Goal: Task Accomplishment & Management: Manage account settings

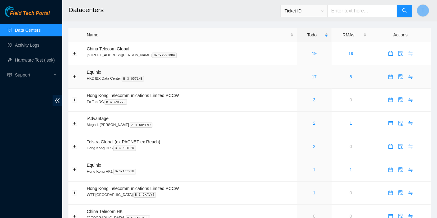
click at [312, 78] on link "17" at bounding box center [314, 76] width 5 height 5
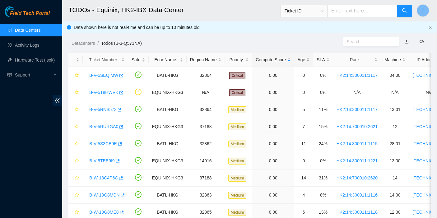
click at [301, 57] on div "Age" at bounding box center [303, 59] width 12 height 7
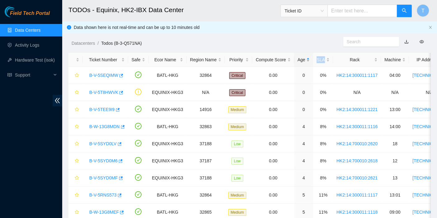
click at [301, 57] on div "Age" at bounding box center [303, 59] width 12 height 7
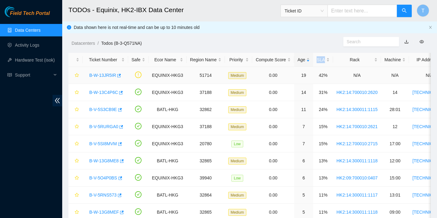
click at [105, 75] on link "B-W-13JR5IR" at bounding box center [102, 75] width 27 height 5
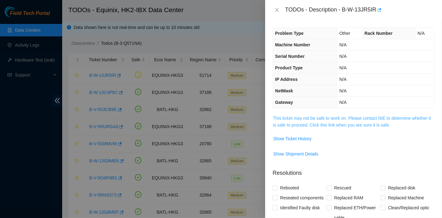
click at [303, 122] on link "This ticket may not be safe to work on. Please contact NIE to determine whether…" at bounding box center [352, 122] width 158 height 12
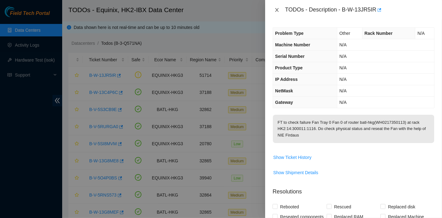
click at [275, 9] on icon "close" at bounding box center [276, 9] width 5 height 5
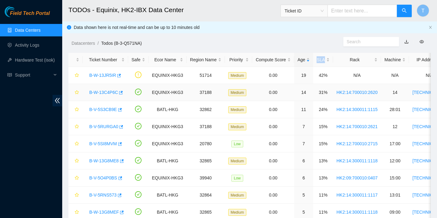
click at [109, 92] on link "B-W-13C4P6C" at bounding box center [103, 92] width 29 height 5
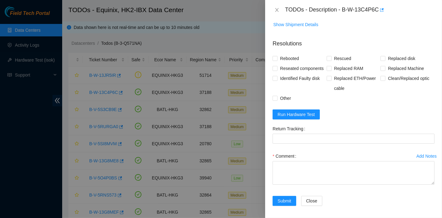
scroll to position [480, 0]
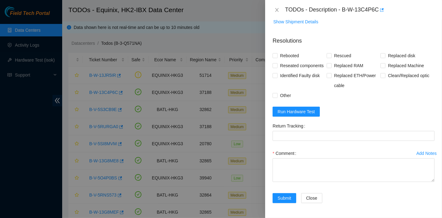
click at [304, 104] on form "Resolutions Rebooted Rescued Replaced disk Reseated components Replaced RAM Rep…" at bounding box center [354, 121] width 162 height 179
click at [305, 112] on span "Run Hardware Test" at bounding box center [295, 111] width 37 height 7
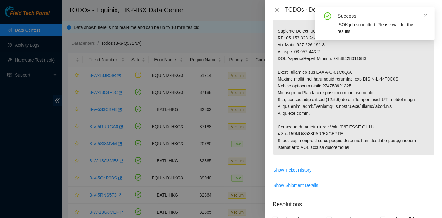
scroll to position [308, 0]
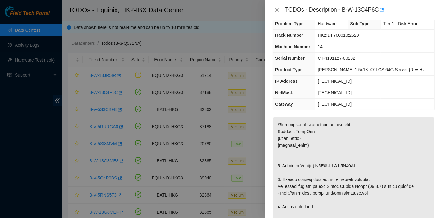
scroll to position [0, 0]
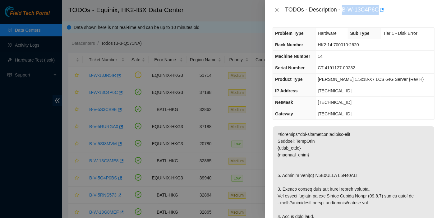
drag, startPoint x: 343, startPoint y: 11, endPoint x: 378, endPoint y: 15, distance: 36.0
click at [378, 15] on div "TODOs - Description - B-W-13C4P6C" at bounding box center [353, 10] width 177 height 20
copy div "B-W-13C4P6C"
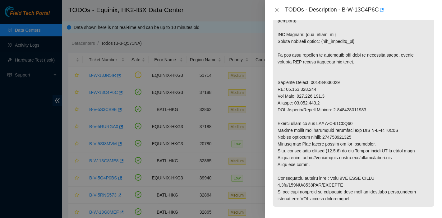
click at [332, 141] on p at bounding box center [353, 37] width 161 height 337
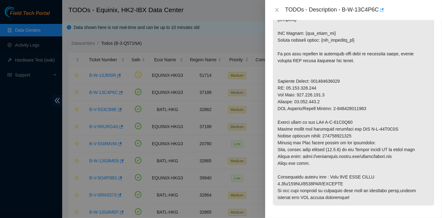
scroll to position [259, 0]
drag, startPoint x: 326, startPoint y: 134, endPoint x: 374, endPoint y: 134, distance: 47.9
click at [374, 134] on p at bounding box center [353, 36] width 161 height 337
copy p "425421597949"
drag, startPoint x: 352, startPoint y: 138, endPoint x: 337, endPoint y: 125, distance: 20.1
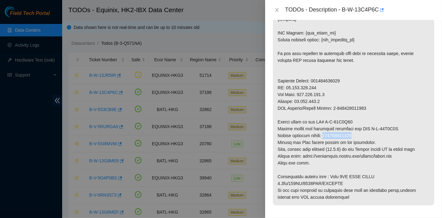
click at [352, 138] on p at bounding box center [353, 36] width 161 height 337
drag, startPoint x: 323, startPoint y: 120, endPoint x: 361, endPoint y: 120, distance: 38.2
click at [361, 120] on p at bounding box center [353, 36] width 161 height 337
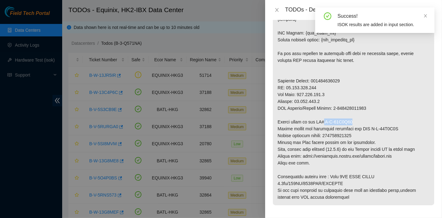
drag, startPoint x: 367, startPoint y: 142, endPoint x: 367, endPoint y: 134, distance: 7.8
click at [367, 142] on p at bounding box center [353, 36] width 161 height 337
drag, startPoint x: 370, startPoint y: 127, endPoint x: 421, endPoint y: 127, distance: 50.7
click at [421, 127] on p at bounding box center [353, 36] width 161 height 337
click at [374, 127] on p at bounding box center [353, 36] width 161 height 337
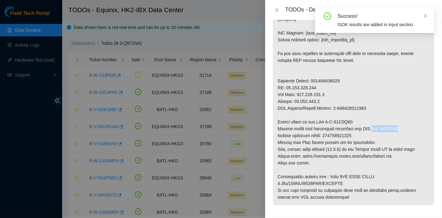
drag, startPoint x: 369, startPoint y: 128, endPoint x: 415, endPoint y: 128, distance: 46.0
click at [415, 128] on p at bounding box center [353, 36] width 161 height 337
copy p "B-W-13E6V9F"
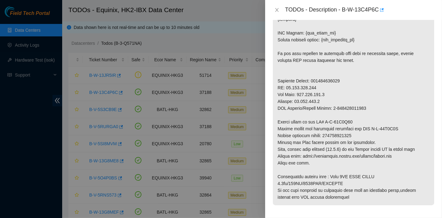
click at [396, 143] on p at bounding box center [353, 36] width 161 height 337
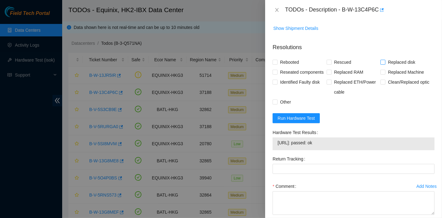
scroll to position [465, 0]
click at [386, 54] on form "Resolutions Rebooted Rescued Replaced disk Reseated components Replaced RAM Rep…" at bounding box center [354, 140] width 162 height 205
click at [386, 57] on span "Replaced disk" at bounding box center [401, 62] width 32 height 10
click at [385, 59] on input "Replaced disk" at bounding box center [382, 61] width 4 height 4
checkbox input "true"
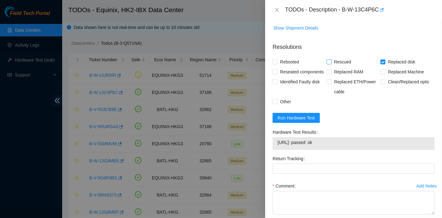
click at [338, 61] on span "Rescued" at bounding box center [343, 62] width 22 height 10
click at [331, 61] on input "Rescued" at bounding box center [329, 61] width 4 height 4
checkbox input "true"
click at [292, 62] on span "Rebooted" at bounding box center [289, 62] width 24 height 10
click at [277, 62] on input "Rebooted" at bounding box center [275, 61] width 4 height 4
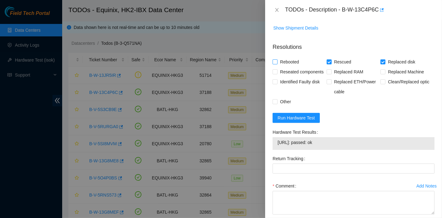
checkbox input "true"
click at [292, 70] on span "Reseated components" at bounding box center [301, 72] width 48 height 10
click at [277, 70] on input "Reseated components" at bounding box center [275, 71] width 4 height 4
checkbox input "true"
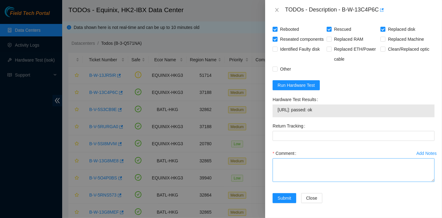
scroll to position [507, 0]
click at [325, 166] on textarea "Comment" at bounding box center [354, 170] width 162 height 24
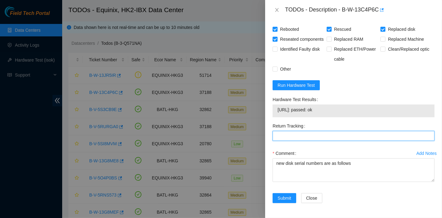
click at [408, 132] on Tracking "Return Tracking" at bounding box center [354, 136] width 162 height 10
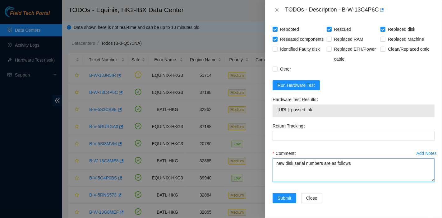
click at [368, 164] on textarea "new disk serial numbers are as follows" at bounding box center [354, 170] width 162 height 24
paste textarea "Serial - Z1Z8QAWC Serial - Z1Z7LZZ0"
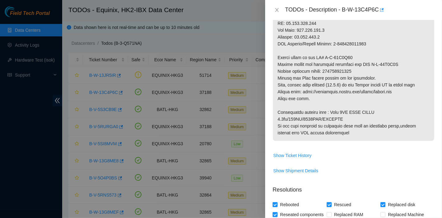
type textarea "new disk serial numbers are as follows Serial - Z1Z8QAWC Serial - Z1Z7LZZ0 PASS…"
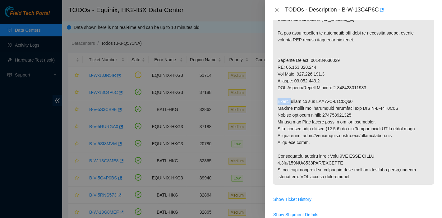
click at [342, 90] on p at bounding box center [353, 15] width 161 height 337
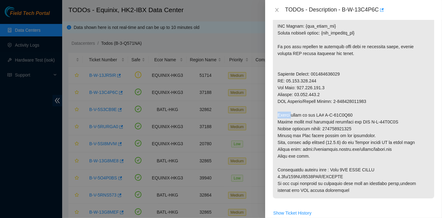
scroll to position [265, 0]
drag, startPoint x: 324, startPoint y: 128, endPoint x: 362, endPoint y: 130, distance: 37.9
click at [362, 130] on p at bounding box center [353, 29] width 161 height 337
copy p "425421597949"
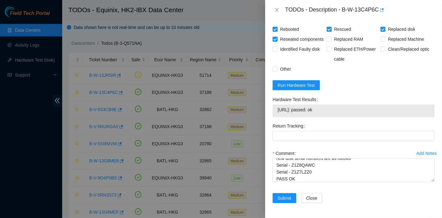
scroll to position [507, 0]
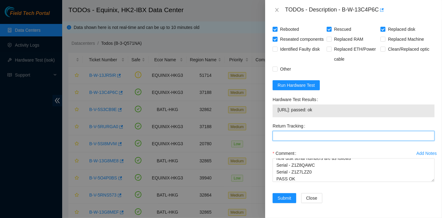
click at [305, 135] on Tracking "Return Tracking" at bounding box center [354, 136] width 162 height 10
paste Tracking "425421597949"
type Tracking "425421597949"
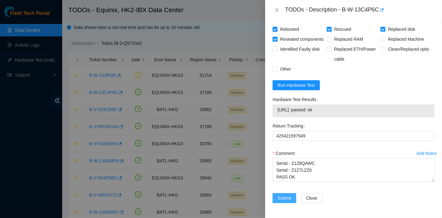
click at [289, 198] on span "Submit" at bounding box center [284, 198] width 14 height 7
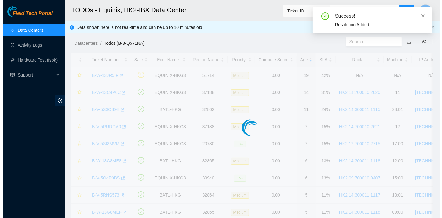
scroll to position [148, 0]
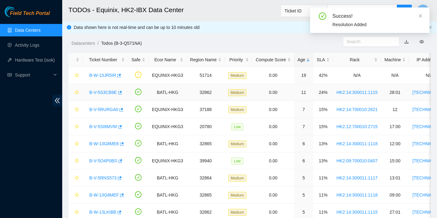
click at [102, 93] on link "B-V-5S3CB9E" at bounding box center [103, 92] width 28 height 5
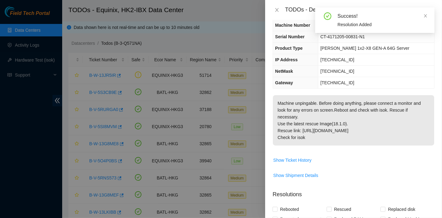
scroll to position [0, 0]
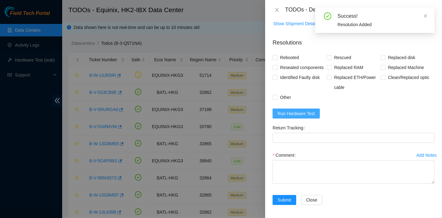
click at [298, 117] on span "Run Hardware Test" at bounding box center [295, 113] width 37 height 7
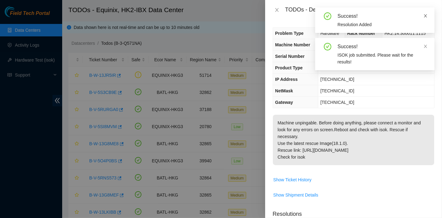
click at [424, 16] on icon "close" at bounding box center [425, 16] width 4 height 4
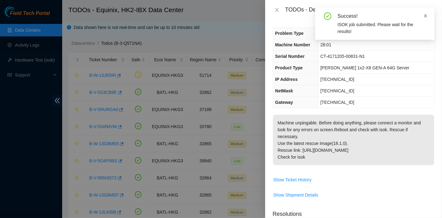
click at [426, 15] on icon "close" at bounding box center [425, 15] width 3 height 3
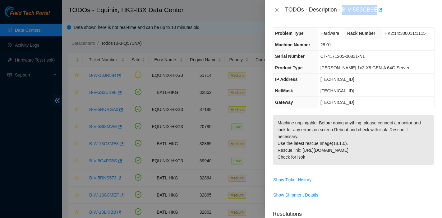
drag, startPoint x: 343, startPoint y: 10, endPoint x: 375, endPoint y: 16, distance: 33.2
click at [375, 16] on div "TODOs - Description - B-V-5S3CB9E" at bounding box center [353, 10] width 177 height 20
copy div "B-V-5S3CB9E"
click at [412, 136] on p "Machine unpingable. Before doing anything, please connect a monitor and look fo…" at bounding box center [353, 140] width 161 height 50
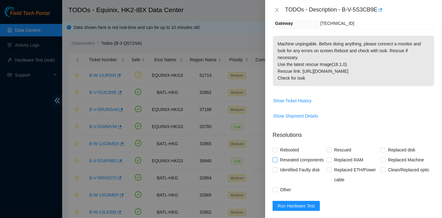
scroll to position [78, 0]
click at [287, 158] on span "Reseated components" at bounding box center [301, 160] width 48 height 10
click at [277, 158] on input "Reseated components" at bounding box center [275, 160] width 4 height 4
checkbox input "true"
click at [285, 146] on span "Rebooted" at bounding box center [289, 150] width 24 height 10
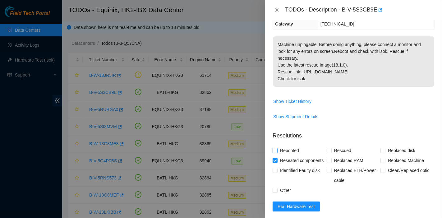
click at [277, 148] on input "Rebooted" at bounding box center [275, 150] width 4 height 4
checkbox input "true"
click at [332, 150] on span "Rescued" at bounding box center [343, 150] width 22 height 10
click at [331, 150] on input "Rescued" at bounding box center [329, 150] width 4 height 4
checkbox input "true"
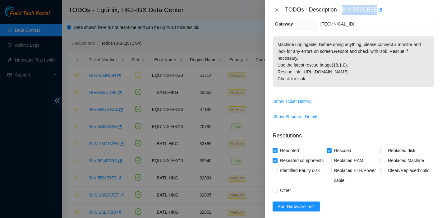
drag, startPoint x: 343, startPoint y: 10, endPoint x: 376, endPoint y: 17, distance: 33.2
click at [376, 17] on div "TODOs - Description - B-V-5S3CB9E" at bounding box center [353, 10] width 177 height 20
copy div "B-V-5S3CB9E"
click at [410, 134] on p "Resolutions" at bounding box center [354, 132] width 162 height 13
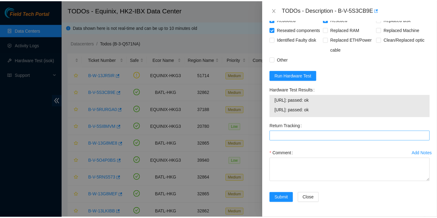
scroll to position [218, 0]
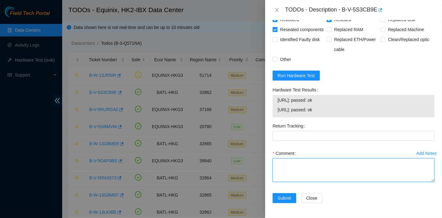
click at [290, 166] on textarea "Comment" at bounding box center [354, 170] width 162 height 24
type textarea "pass ok"
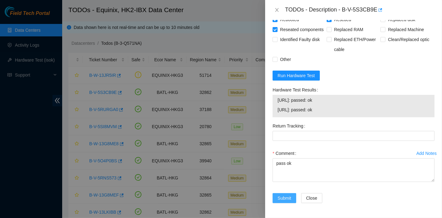
click at [286, 195] on span "Submit" at bounding box center [284, 198] width 14 height 7
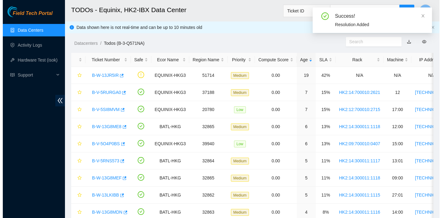
scroll to position [168, 0]
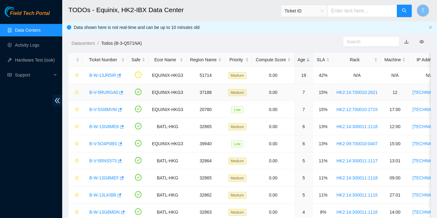
click at [98, 90] on link "B-V-5RURGA0" at bounding box center [103, 92] width 29 height 5
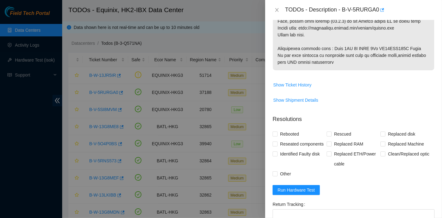
scroll to position [474, 0]
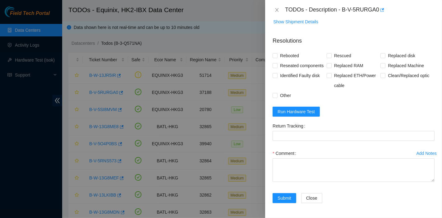
click at [290, 106] on form "Resolutions Rebooted Rescued Replaced disk Reseated components Replaced RAM Rep…" at bounding box center [354, 121] width 162 height 179
click at [292, 109] on span "Run Hardware Test" at bounding box center [295, 111] width 37 height 7
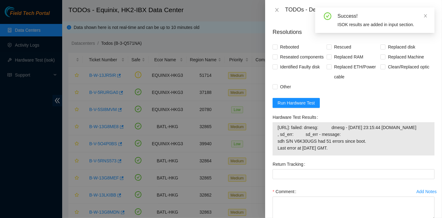
click at [407, 146] on span "[URL]: failed: dmesg: dmesg - [DATE] 23:15:44 [DOMAIN_NAME] , sd_err: sd_err - …" at bounding box center [353, 137] width 152 height 27
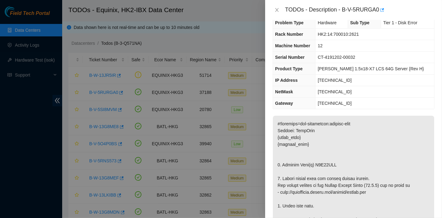
scroll to position [0, 0]
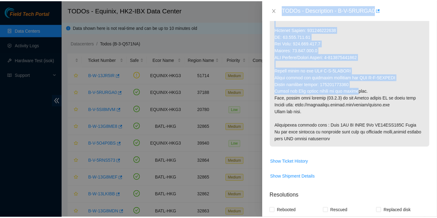
scroll to position [310, 0]
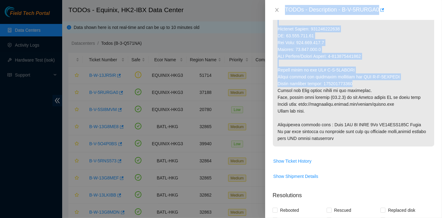
drag, startPoint x: 285, startPoint y: 9, endPoint x: 361, endPoint y: 84, distance: 106.4
click at [361, 84] on div "TODOs - Description - B-V-5RURGA0 Problem Type Hardware Sub Type Tier 1 - Disk …" at bounding box center [353, 109] width 177 height 218
copy div "TODOs - Description - B-V-5RURGA0 Problem Type Hardware Sub Type Tier 1 - Disk …"
click at [279, 10] on icon "close" at bounding box center [276, 9] width 5 height 5
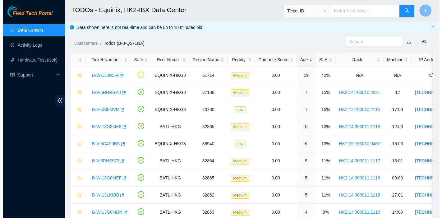
scroll to position [193, 0]
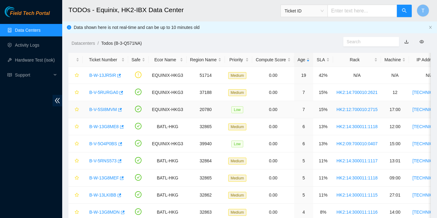
click at [102, 110] on link "B-V-5SI8MVM" at bounding box center [103, 109] width 28 height 5
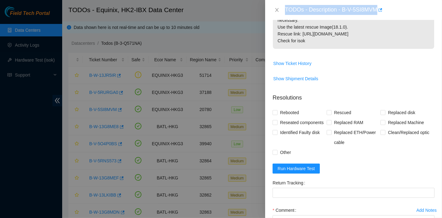
scroll to position [0, 0]
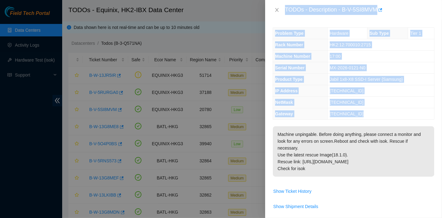
click at [335, 137] on p "Machine unpingable. Before doing anything, please connect a monitor and look fo…" at bounding box center [353, 151] width 161 height 50
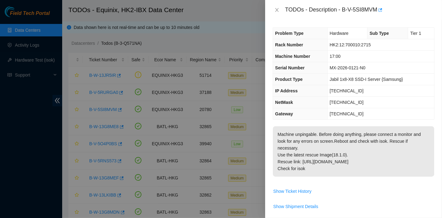
drag, startPoint x: 285, startPoint y: 9, endPoint x: 358, endPoint y: 168, distance: 174.8
click at [358, 168] on div "TODOs - Description - B-V-5SI8MVM Problem Type Hardware Sub Type Tier 1 Rack Nu…" at bounding box center [353, 109] width 177 height 218
copy div "TODOs - Description - B-V-5SI8MVM Problem Type Hardware Sub Type Tier 1 Rack Nu…"
click at [277, 7] on icon "close" at bounding box center [276, 9] width 5 height 5
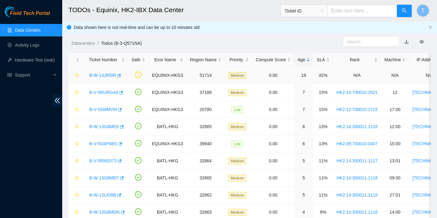
click at [107, 76] on link "B-W-13JR5IR" at bounding box center [102, 75] width 27 height 5
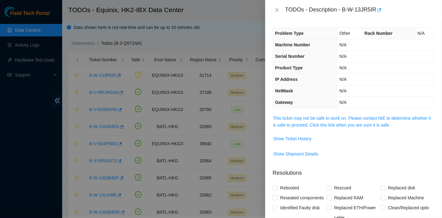
click at [346, 103] on td "N/A" at bounding box center [385, 102] width 97 height 11
click at [338, 112] on div "Problem Type Other Rack Number N/A Machine Number N/A Serial Number N/A Product…" at bounding box center [353, 119] width 177 height 198
click at [338, 116] on link "This ticket may not be safe to work on. Please contact NIE to determine whether…" at bounding box center [352, 122] width 158 height 12
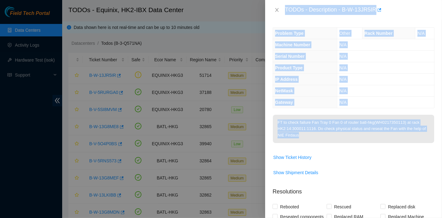
drag, startPoint x: 284, startPoint y: 8, endPoint x: 383, endPoint y: 139, distance: 163.8
click at [383, 139] on div "TODOs - Description - B-W-13JR5IR Problem Type Other Rack Number N/A Machine Nu…" at bounding box center [353, 109] width 177 height 218
copy div "TODOs - Description - B-W-13JR5IR Problem Type Other Rack Number N/A Machine Nu…"
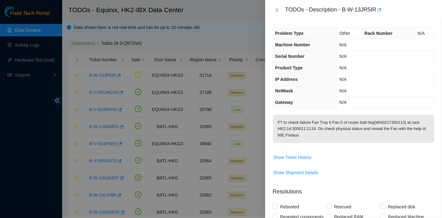
click at [277, 13] on div "TODOs - Description - B-W-13JR5IR" at bounding box center [354, 10] width 162 height 10
click at [276, 13] on div "TODOs - Description - B-W-13JR5IR" at bounding box center [354, 10] width 162 height 10
click at [275, 10] on icon "close" at bounding box center [276, 9] width 5 height 5
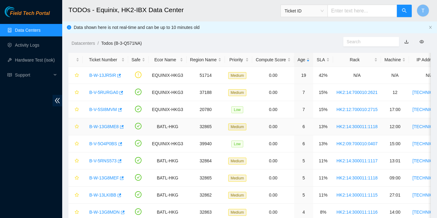
click at [108, 128] on link "B-W-13G8ME8" at bounding box center [104, 126] width 30 height 5
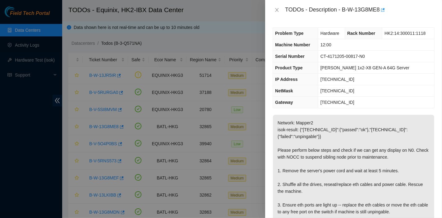
click at [355, 139] on p "Network: Mapper2 isok-result: {"[TECHNICAL_ID]":{"passed":"ok"},"[TECHNICAL_ID]…" at bounding box center [353, 184] width 161 height 139
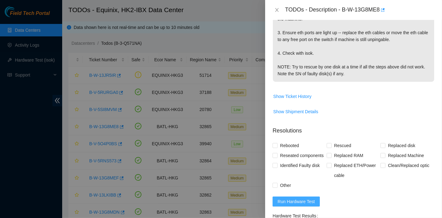
click at [300, 206] on button "Run Hardware Test" at bounding box center [296, 201] width 47 height 10
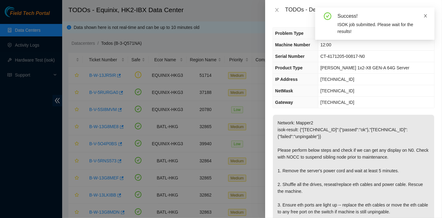
click at [425, 16] on icon "close" at bounding box center [425, 16] width 4 height 4
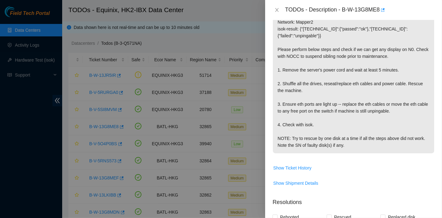
scroll to position [101, 0]
click at [405, 93] on p "Network: Mapper2 isok-result: {"[TECHNICAL_ID]":{"passed":"ok"},"[TECHNICAL_ID]…" at bounding box center [353, 83] width 161 height 139
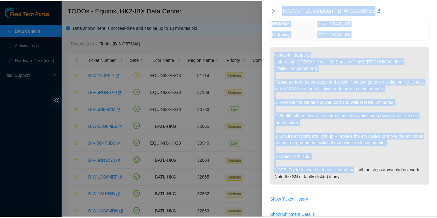
scroll to position [69, 0]
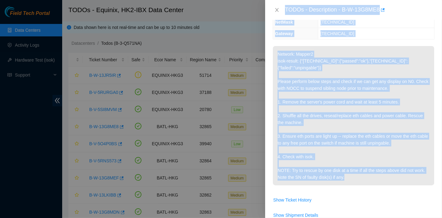
drag, startPoint x: 285, startPoint y: 7, endPoint x: 355, endPoint y: 173, distance: 180.2
click at [355, 173] on div "TODOs - Description - B-W-13G8ME8 Problem Type Hardware Rack Number HK2:14:3000…" at bounding box center [353, 109] width 177 height 218
copy div "TODOs - Description - B-W-13G8ME8 Problem Type Hardware Rack Number HK2:14:3000…"
click at [278, 10] on icon "close" at bounding box center [276, 9] width 5 height 5
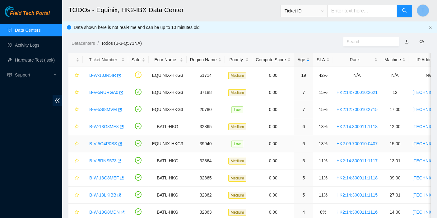
click at [103, 143] on link "B-V-5O4P0BS" at bounding box center [103, 143] width 28 height 5
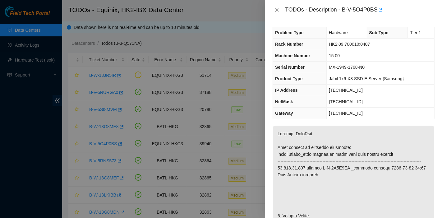
scroll to position [0, 0]
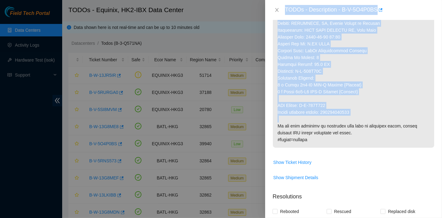
drag, startPoint x: 286, startPoint y: 9, endPoint x: 357, endPoint y: 126, distance: 137.3
click at [357, 126] on div "TODOs - Description - B-V-5O4P0BS Problem Type Hardware Sub Type Tier 1 Rack Nu…" at bounding box center [353, 109] width 177 height 218
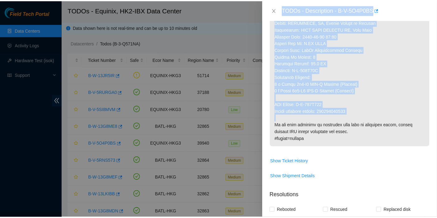
scroll to position [413, 0]
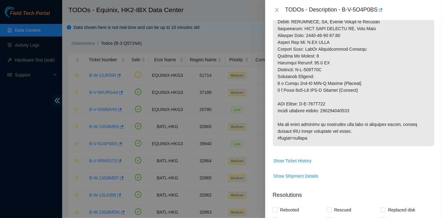
click at [277, 13] on div "TODOs - Description - B-V-5O4P0BS" at bounding box center [354, 10] width 162 height 10
click at [275, 8] on icon "close" at bounding box center [276, 9] width 5 height 5
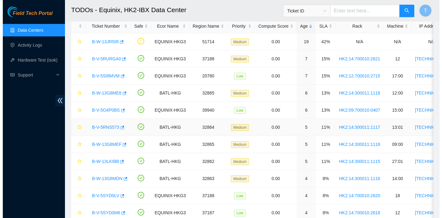
scroll to position [34, 0]
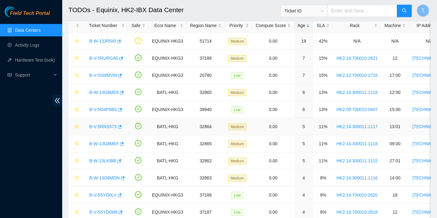
click at [103, 128] on link "B-V-5RNS573" at bounding box center [102, 126] width 27 height 5
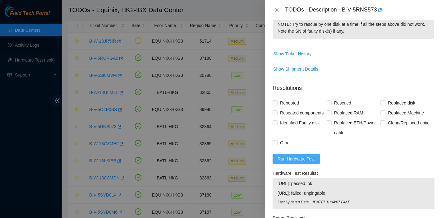
click at [300, 162] on span "Run Hardware Test" at bounding box center [295, 158] width 37 height 7
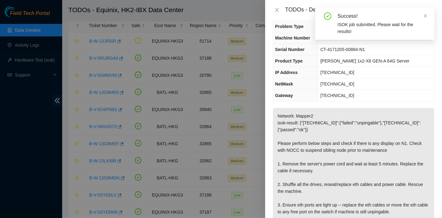
scroll to position [0, 0]
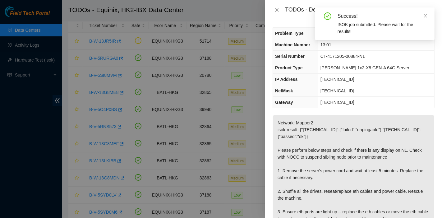
click at [340, 131] on p "Network: Mapper2 isok-result: {"[TECHNICAL_ID]":{"failed":"unpingable"},"[TECHN…" at bounding box center [353, 188] width 161 height 146
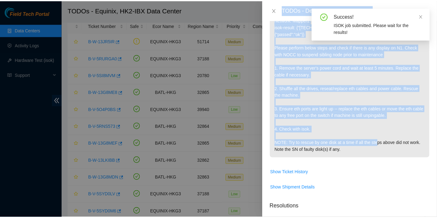
scroll to position [103, 0]
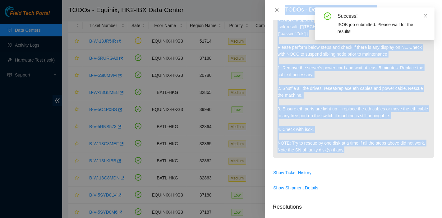
drag, startPoint x: 286, startPoint y: 7, endPoint x: 369, endPoint y: 149, distance: 164.9
click at [369, 149] on div "TODOs - Description - B-V-5RNS573 Problem Type Hardware Rack Number HK2:14:3000…" at bounding box center [353, 109] width 177 height 218
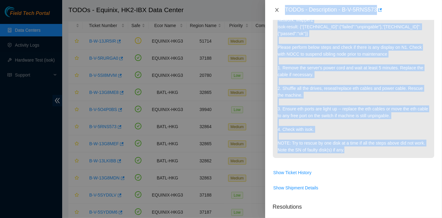
click at [278, 8] on icon "close" at bounding box center [276, 9] width 5 height 5
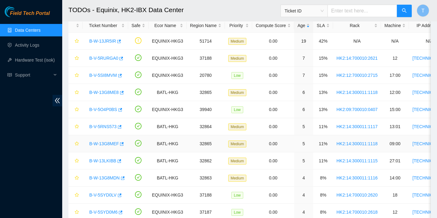
click at [108, 141] on link "B-W-13G8MEF" at bounding box center [104, 143] width 30 height 5
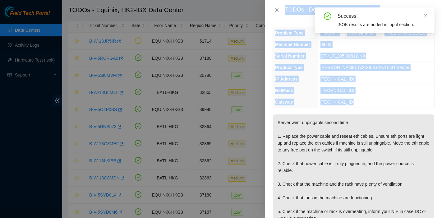
scroll to position [0, 0]
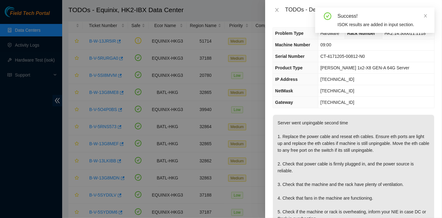
click at [333, 142] on p "Server went unpingable second time 1. Replace the power cable and reseat eth ca…" at bounding box center [353, 195] width 161 height 160
click at [425, 14] on icon "close" at bounding box center [425, 16] width 4 height 4
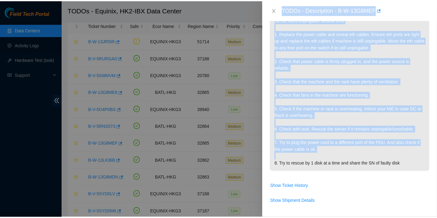
scroll to position [103, 0]
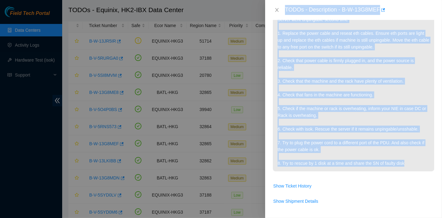
drag, startPoint x: 285, startPoint y: 8, endPoint x: 407, endPoint y: 162, distance: 196.3
click at [407, 162] on div "TODOs - Description - B-W-13G8MEF Problem Type Hardware Rack Number HK2:14:3000…" at bounding box center [353, 109] width 177 height 218
click at [278, 10] on icon "close" at bounding box center [276, 9] width 5 height 5
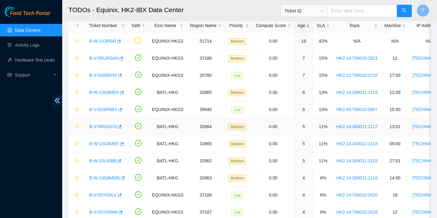
click at [107, 126] on link "B-V-5RNS573" at bounding box center [102, 126] width 27 height 5
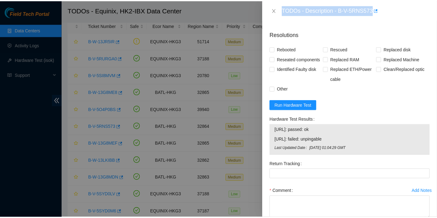
scroll to position [276, 0]
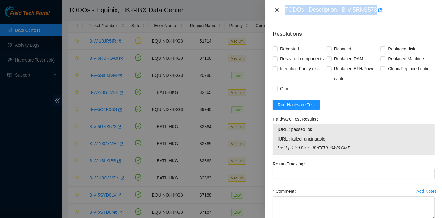
click at [276, 11] on icon "close" at bounding box center [276, 9] width 5 height 5
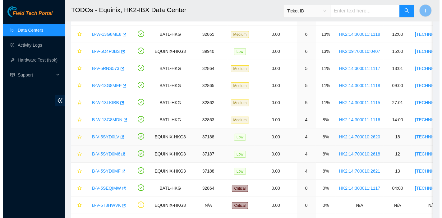
scroll to position [128, 0]
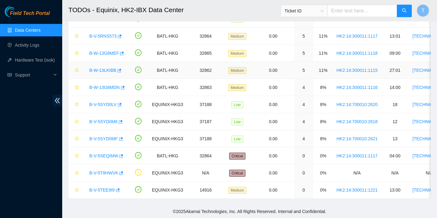
click at [110, 68] on link "B-W-13LKIBB" at bounding box center [102, 70] width 27 height 5
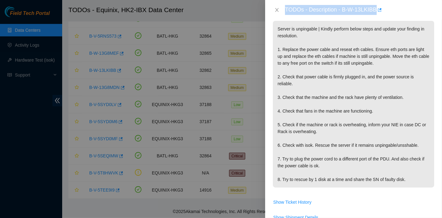
scroll to position [0, 0]
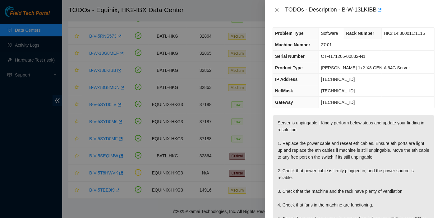
click at [369, 136] on p "Server is unpingable | Kindly perform below steps and update your finding in re…" at bounding box center [353, 198] width 161 height 167
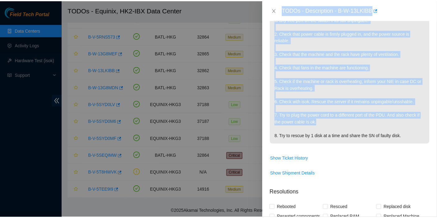
scroll to position [138, 0]
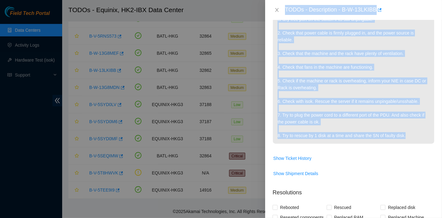
drag, startPoint x: 290, startPoint y: 7, endPoint x: 408, endPoint y: 136, distance: 174.6
click at [408, 136] on div "TODOs - Description - B-W-13LKIBB Problem Type Software Rack Number HK2:14:3000…" at bounding box center [353, 109] width 177 height 218
click at [278, 8] on icon "close" at bounding box center [276, 10] width 3 height 4
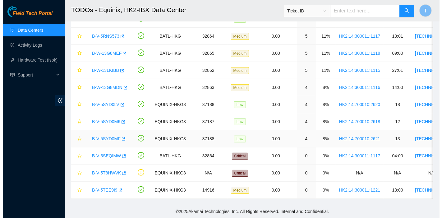
scroll to position [158, 0]
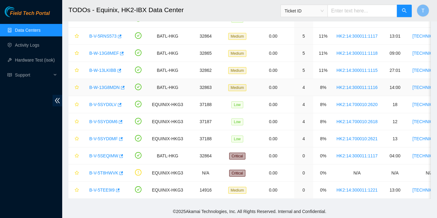
click at [108, 85] on link "B-W-13G8MDN" at bounding box center [104, 87] width 30 height 5
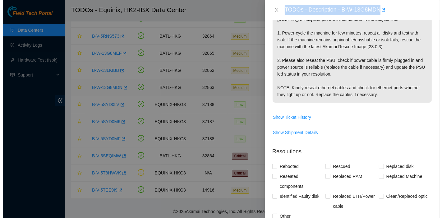
scroll to position [138, 0]
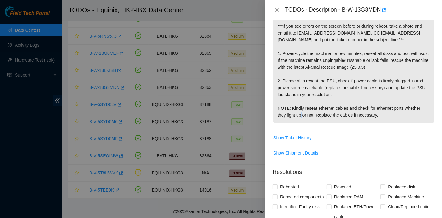
click at [336, 116] on p "Network: Mapper2 isok-result: {"[TECHNICAL_ID]":{"failed":"unpingable"},"[TECHN…" at bounding box center [353, 50] width 161 height 146
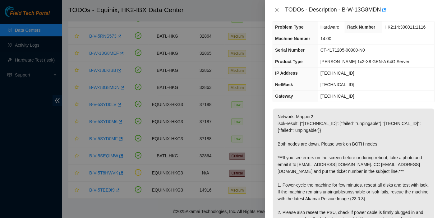
scroll to position [0, 0]
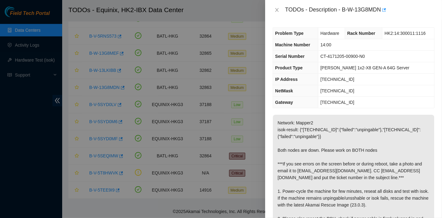
click at [315, 76] on th "IP Address" at bounding box center [295, 79] width 45 height 11
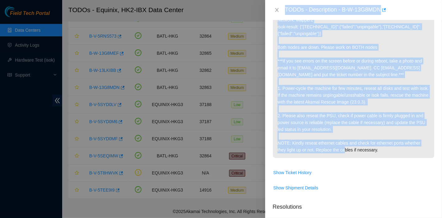
drag, startPoint x: 285, startPoint y: 8, endPoint x: 394, endPoint y: 146, distance: 175.2
click at [394, 146] on div "TODOs - Description - B-W-13G8MDN Problem Type Hardware Rack Number HK2:14:3000…" at bounding box center [353, 109] width 177 height 218
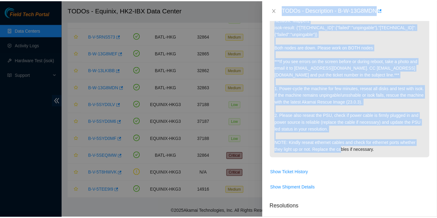
scroll to position [103, 0]
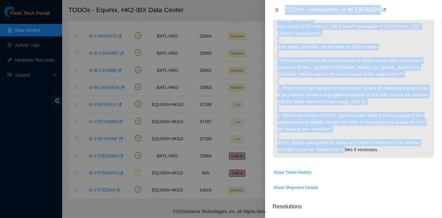
click at [278, 8] on icon "close" at bounding box center [276, 10] width 3 height 4
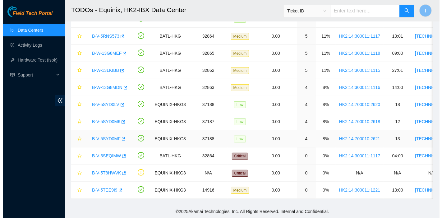
scroll to position [124, 0]
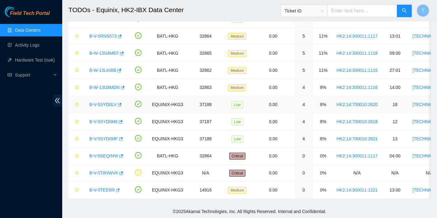
click at [102, 102] on link "B-V-5SYD0LV" at bounding box center [102, 104] width 27 height 5
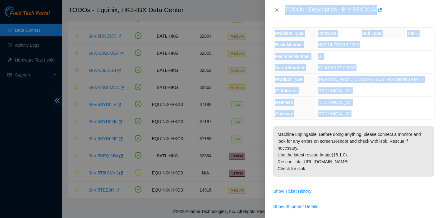
scroll to position [0, 0]
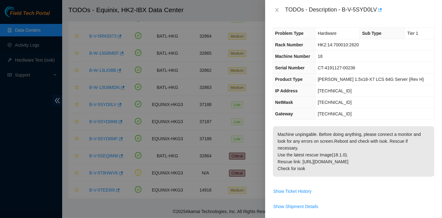
click at [340, 146] on p "Machine unpingable. Before doing anything, please connect a monitor and look fo…" at bounding box center [353, 151] width 161 height 50
drag, startPoint x: 284, startPoint y: 7, endPoint x: 329, endPoint y: 166, distance: 165.2
click at [329, 166] on div "TODOs - Description - B-V-5SYD0LV Problem Type Hardware Sub Type Tier 1 Rack Nu…" at bounding box center [353, 109] width 177 height 218
click at [279, 10] on icon "close" at bounding box center [276, 9] width 5 height 5
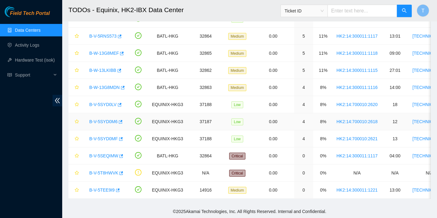
click at [106, 119] on link "B-V-5SYD0M6" at bounding box center [103, 121] width 28 height 5
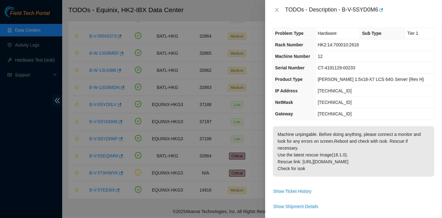
click at [315, 117] on th "Gateway" at bounding box center [294, 113] width 43 height 11
drag, startPoint x: 285, startPoint y: 9, endPoint x: 347, endPoint y: 165, distance: 167.6
click at [347, 165] on div "TODOs - Description - B-V-5SYD0M6 Problem Type Hardware Sub Type Tier 1 Rack Nu…" at bounding box center [353, 109] width 177 height 218
click at [277, 8] on icon "close" at bounding box center [276, 9] width 5 height 5
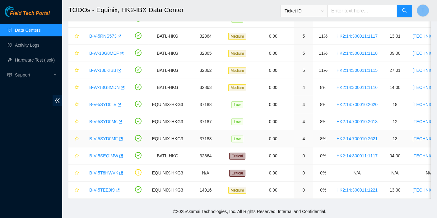
click at [103, 136] on link "B-V-5SYD0MF" at bounding box center [103, 138] width 29 height 5
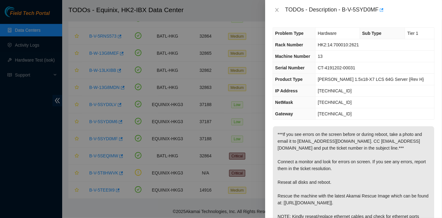
click at [337, 115] on span "[TECHNICAL_ID]" at bounding box center [335, 113] width 34 height 5
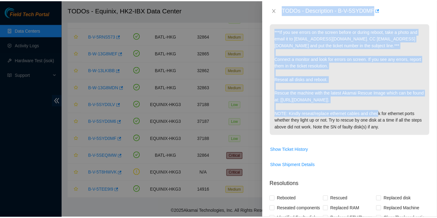
scroll to position [103, 0]
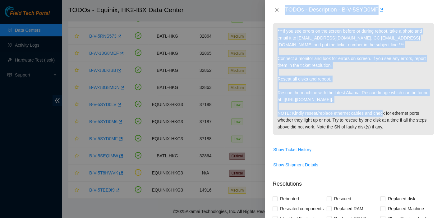
drag, startPoint x: 284, startPoint y: 10, endPoint x: 403, endPoint y: 131, distance: 170.1
click at [403, 131] on div "TODOs - Description - B-V-5SYD0MF Problem Type Hardware Sub Type Tier 1 Rack Nu…" at bounding box center [353, 109] width 177 height 218
click at [276, 10] on icon "close" at bounding box center [276, 9] width 5 height 5
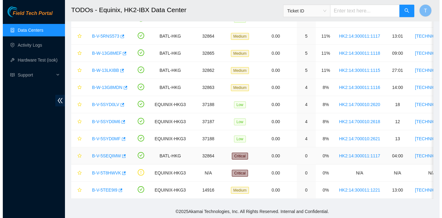
scroll to position [112, 0]
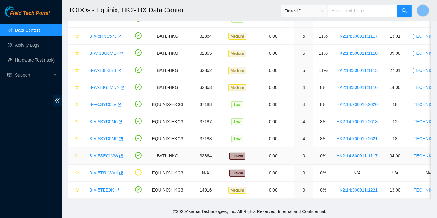
click at [107, 153] on link "B-V-5SEQIMW" at bounding box center [103, 155] width 29 height 5
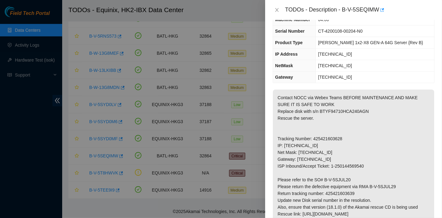
click at [341, 113] on p "Contact NOCC via Webex Teams BEFORE MAINTENANCE AND MAKE SURE IT IS SAFE TO WOR…" at bounding box center [353, 175] width 161 height 173
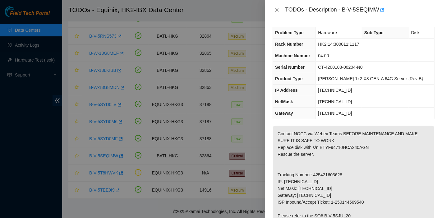
scroll to position [0, 0]
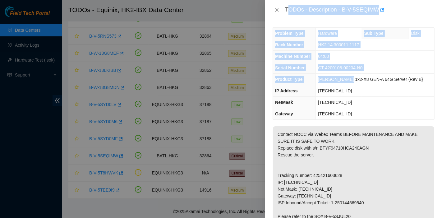
drag, startPoint x: 287, startPoint y: 9, endPoint x: 264, endPoint y: 0, distance: 24.6
click at [350, 72] on div "TODOs - Description - B-V-5SEQIMW Problem Type Hardware Sub Type Disk Rack Numb…" at bounding box center [353, 109] width 177 height 218
click at [289, 10] on div "TODOs - Description - B-V-5SEQIMW" at bounding box center [359, 10] width 149 height 10
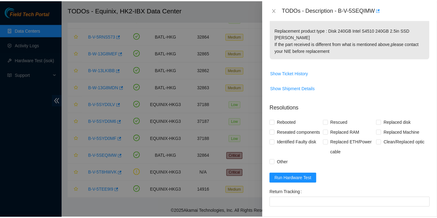
scroll to position [241, 0]
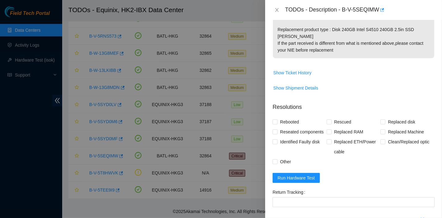
drag, startPoint x: 285, startPoint y: 8, endPoint x: 348, endPoint y: 48, distance: 74.3
click at [348, 48] on div "TODOs - Description - B-V-5SEQIMW Problem Type Hardware Sub Type Disk Rack Numb…" at bounding box center [353, 109] width 177 height 218
click at [276, 12] on icon "close" at bounding box center [276, 9] width 5 height 5
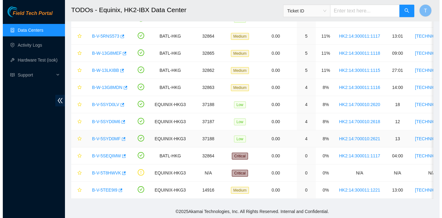
scroll to position [193, 0]
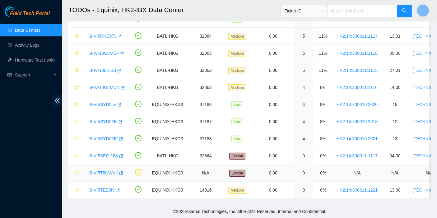
click at [101, 170] on link "B-V-5T8HWVK" at bounding box center [103, 172] width 29 height 5
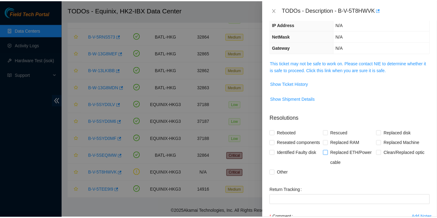
scroll to position [0, 0]
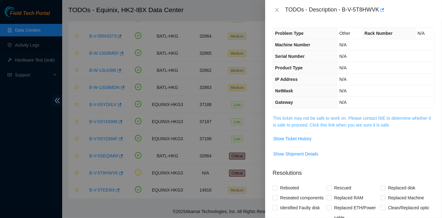
click at [340, 119] on link "This ticket may not be safe to work on. Please contact NIE to determine whether…" at bounding box center [352, 122] width 158 height 12
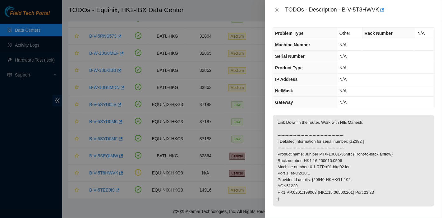
click at [390, 149] on p "Link Down in the router. Work with NIE Mahesh. --------------------------------…" at bounding box center [353, 161] width 161 height 92
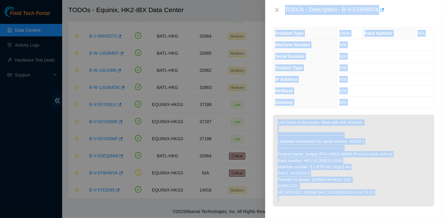
drag, startPoint x: 284, startPoint y: 10, endPoint x: 381, endPoint y: 196, distance: 210.4
click at [380, 196] on div "TODOs - Description - B-V-5T8HWVK Problem Type Other Rack Number N/A Machine Nu…" at bounding box center [353, 109] width 177 height 218
click at [276, 11] on icon "close" at bounding box center [276, 10] width 3 height 4
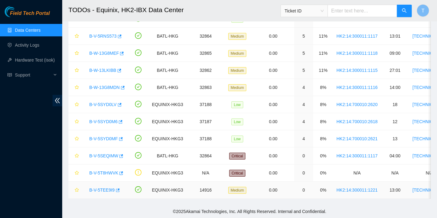
click at [105, 187] on link "B-V-5TEE9I9" at bounding box center [101, 189] width 25 height 5
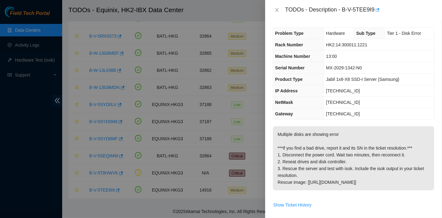
click at [370, 140] on p "Multiple disks are showing error ***If you find a bad drive, report it and its …" at bounding box center [353, 158] width 161 height 64
click at [369, 165] on p "Multiple disks are showing error ***If you find a bad drive, report it and its …" at bounding box center [353, 158] width 161 height 64
drag, startPoint x: 405, startPoint y: 180, endPoint x: 277, endPoint y: 16, distance: 207.6
click at [277, 16] on div "TODOs - Description - B-V-5TEE9I9 Problem Type Hardware Sub Type Tier 1 - Disk …" at bounding box center [353, 109] width 177 height 218
click at [276, 9] on icon "close" at bounding box center [276, 9] width 5 height 5
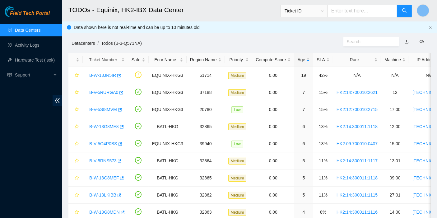
click at [80, 42] on link "Datacenters" at bounding box center [82, 43] width 23 height 5
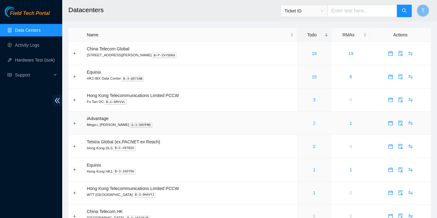
click at [313, 121] on link "2" at bounding box center [314, 123] width 2 height 5
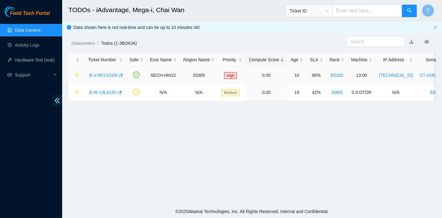
click at [105, 78] on div "B-V-5KY1G2M" at bounding box center [104, 75] width 37 height 10
click at [107, 73] on link "B-V-5KY1G2M" at bounding box center [103, 75] width 29 height 5
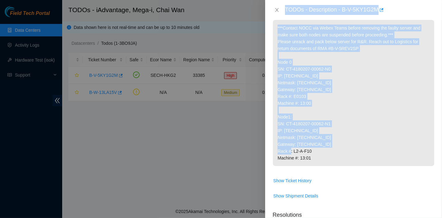
scroll to position [95, 0]
drag, startPoint x: 284, startPoint y: 7, endPoint x: 331, endPoint y: 157, distance: 156.4
click at [331, 157] on div "TODOs - Description - B-V-5KY1G2M Problem Type Hardware Rack Number E0103 Machi…" at bounding box center [353, 109] width 177 height 218
click at [275, 11] on icon "close" at bounding box center [276, 9] width 5 height 5
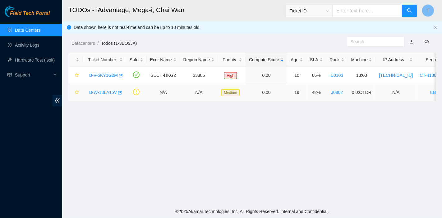
click at [104, 93] on link "B-W-13LA15V" at bounding box center [103, 92] width 28 height 5
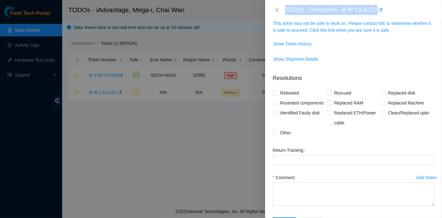
click at [303, 18] on div "TODOs - Description - B-W-13LA15V" at bounding box center [353, 10] width 177 height 20
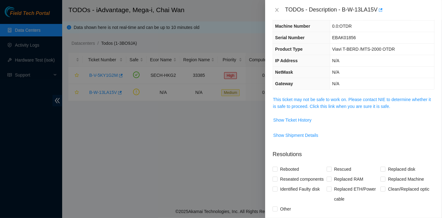
scroll to position [0, 0]
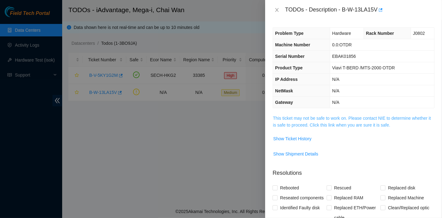
click at [334, 117] on link "This ticket may not be safe to work on. Please contact NIE to determine whether…" at bounding box center [352, 122] width 158 height 12
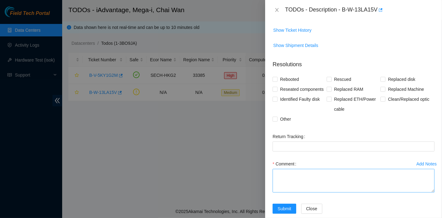
scroll to position [254, 0]
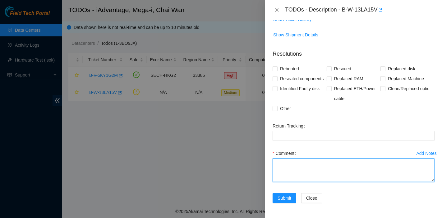
click at [310, 180] on textarea "Comment" at bounding box center [354, 170] width 162 height 24
type textarea "THIS DONE BY [PERSON_NAME]"
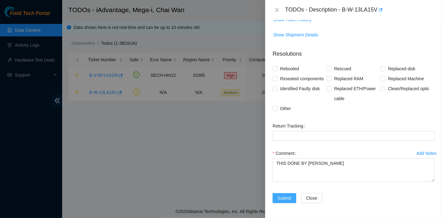
click at [290, 199] on span "Submit" at bounding box center [284, 198] width 14 height 7
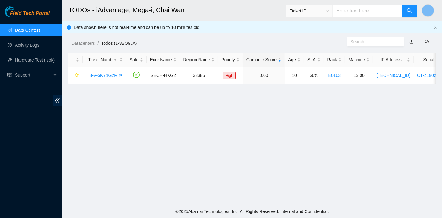
scroll to position [148, 0]
click at [86, 41] on link "Datacenters" at bounding box center [82, 43] width 23 height 5
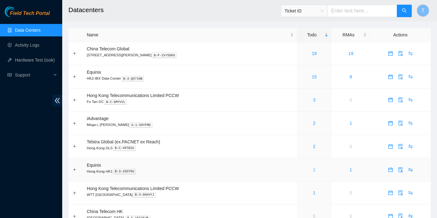
click at [313, 171] on link "1" at bounding box center [314, 169] width 2 height 5
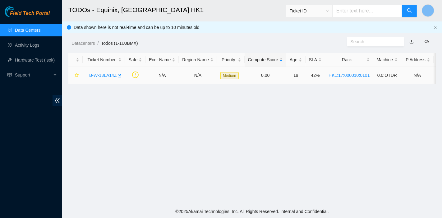
click at [94, 73] on link "B-W-13LA14Z" at bounding box center [102, 75] width 27 height 5
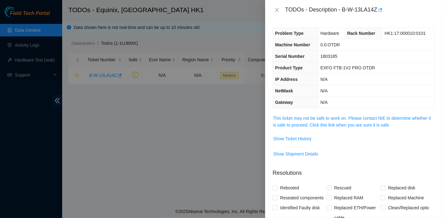
click at [322, 112] on div "Problem Type Hardware Rack Number HK1:17:000010:0101 Machine Number 0.0:OTDR Se…" at bounding box center [353, 119] width 177 height 198
click at [324, 123] on link "This ticket may not be safe to work on. Please contact NIE to determine whether…" at bounding box center [352, 122] width 158 height 12
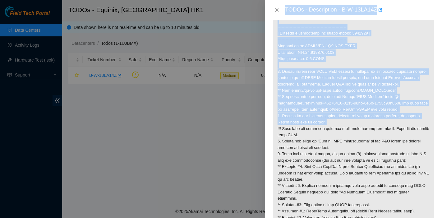
drag, startPoint x: 286, startPoint y: 10, endPoint x: 345, endPoint y: 128, distance: 131.9
click at [345, 128] on div "TODOs - Description - B-W-13LA14Z Problem Type Hardware Rack Number HK1:17:0000…" at bounding box center [353, 109] width 177 height 218
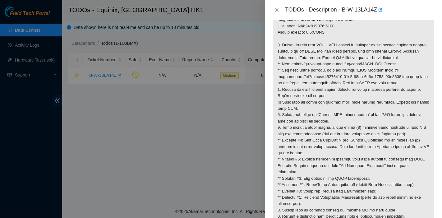
click at [346, 102] on p at bounding box center [353, 102] width 161 height 244
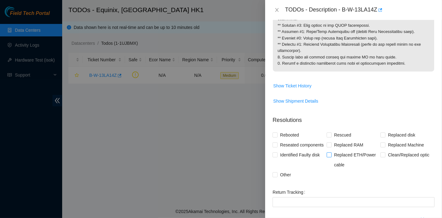
scroll to position [356, 0]
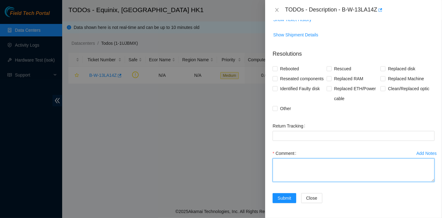
click at [314, 168] on textarea "Comment" at bounding box center [354, 170] width 162 height 24
type textarea "T"
type textarea "This is done by [PERSON_NAME] other team"
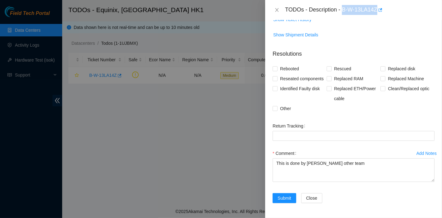
drag, startPoint x: 342, startPoint y: 12, endPoint x: 377, endPoint y: 15, distance: 35.2
click at [377, 15] on div "TODOs - Description - B-W-13LA14Z" at bounding box center [353, 10] width 177 height 20
click at [291, 200] on button "Submit" at bounding box center [285, 198] width 24 height 10
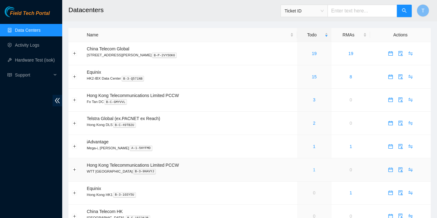
click at [313, 171] on link "1" at bounding box center [314, 169] width 2 height 5
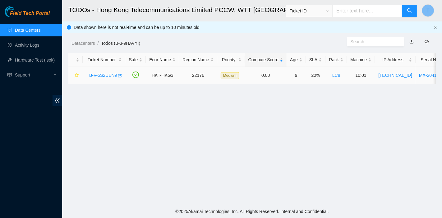
click at [104, 75] on link "B-V-5S2UEN9" at bounding box center [103, 75] width 28 height 5
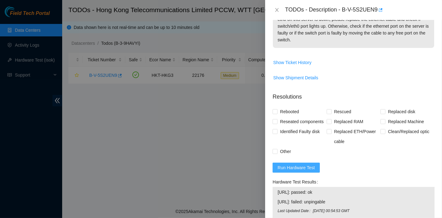
click at [297, 171] on span "Run Hardware Test" at bounding box center [295, 167] width 37 height 7
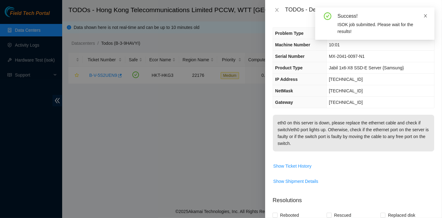
click at [427, 15] on icon "close" at bounding box center [425, 16] width 4 height 4
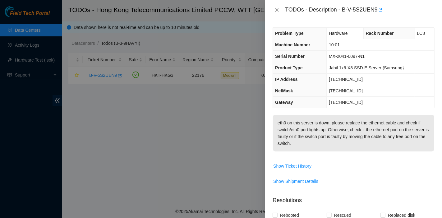
click at [287, 109] on div "Problem Type Hardware Rack Number LC8 Machine Number 10:01 Serial Number MX-204…" at bounding box center [353, 119] width 177 height 198
click at [275, 12] on icon "close" at bounding box center [276, 9] width 5 height 5
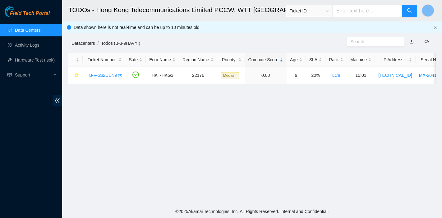
click at [74, 41] on link "Datacenters" at bounding box center [82, 43] width 23 height 5
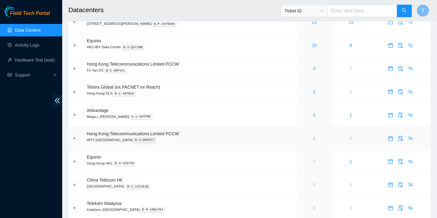
scroll to position [32, 0]
click at [7, 169] on div "Field Tech Portal Data Centers Activity Logs Hardware Test (isok) Support" at bounding box center [31, 112] width 62 height 212
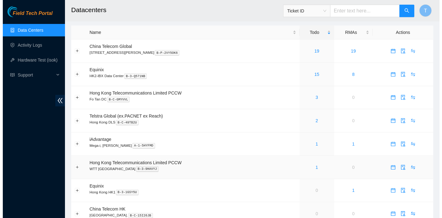
scroll to position [0, 0]
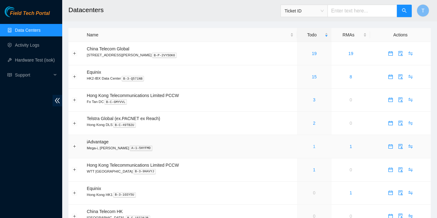
click at [313, 148] on link "1" at bounding box center [314, 146] width 2 height 5
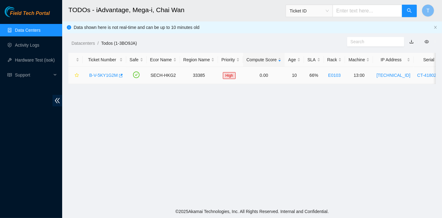
click at [112, 76] on link "B-V-5KY1G2M" at bounding box center [103, 75] width 29 height 5
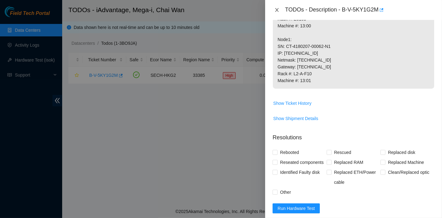
click at [278, 11] on icon "close" at bounding box center [276, 9] width 5 height 5
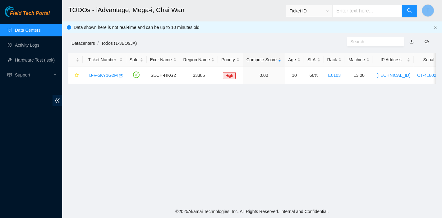
scroll to position [193, 0]
click at [75, 43] on link "Datacenters" at bounding box center [82, 43] width 23 height 5
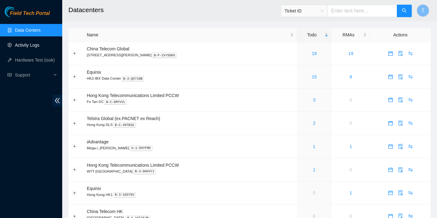
click at [33, 47] on link "Activity Logs" at bounding box center [27, 45] width 25 height 5
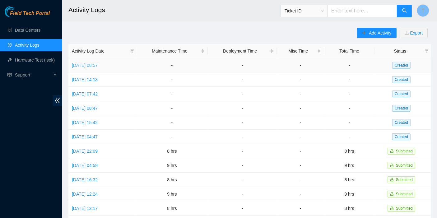
click at [94, 64] on link "Tue, 12 Aug 2025 08:57" at bounding box center [85, 65] width 26 height 5
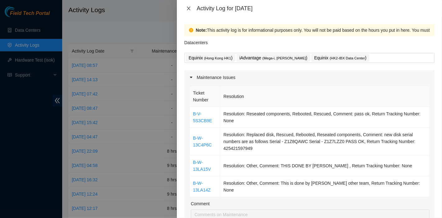
click at [186, 9] on icon "close" at bounding box center [188, 8] width 5 height 5
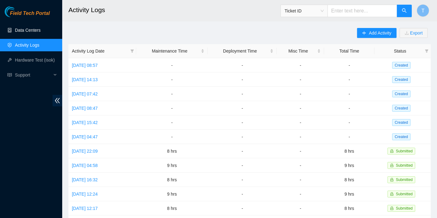
click at [35, 33] on link "Data Centers" at bounding box center [27, 30] width 25 height 5
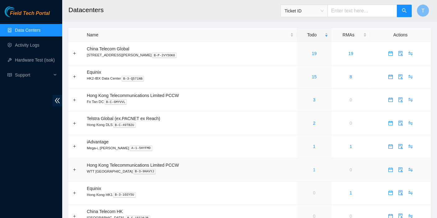
click at [313, 171] on link "1" at bounding box center [314, 169] width 2 height 5
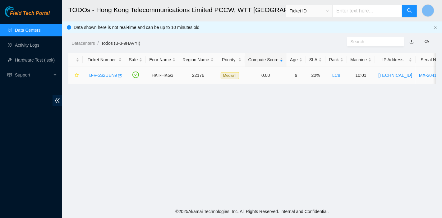
click at [91, 77] on link "B-V-5S2UEN9" at bounding box center [103, 75] width 28 height 5
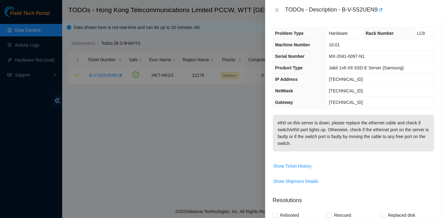
drag, startPoint x: 329, startPoint y: 147, endPoint x: 286, endPoint y: 16, distance: 138.0
click at [286, 16] on div "TODOs - Description - B-V-5S2UEN9 Problem Type Hardware Rack Number LC8 Machine…" at bounding box center [353, 109] width 177 height 218
copy div "TODOs - Description - B-V-5S2UEN9 Problem Type Hardware Rack Number LC8 Machine…"
click at [74, 39] on div at bounding box center [221, 109] width 442 height 218
click at [43, 35] on div at bounding box center [221, 109] width 442 height 218
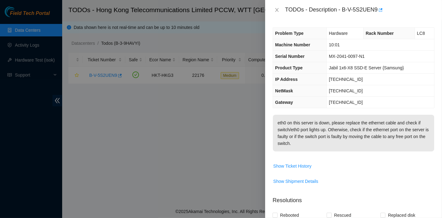
click at [42, 29] on div at bounding box center [221, 109] width 442 height 218
click at [279, 7] on icon "close" at bounding box center [276, 9] width 5 height 5
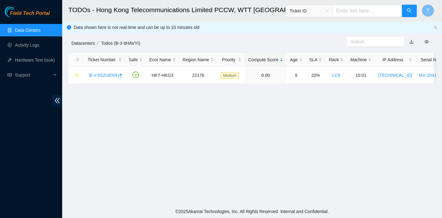
click at [80, 41] on link "Datacenters" at bounding box center [82, 43] width 23 height 5
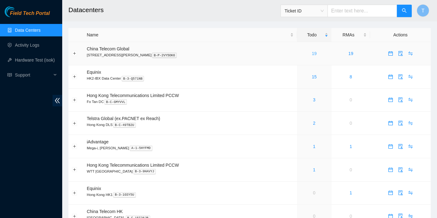
click at [312, 56] on link "19" at bounding box center [314, 53] width 5 height 5
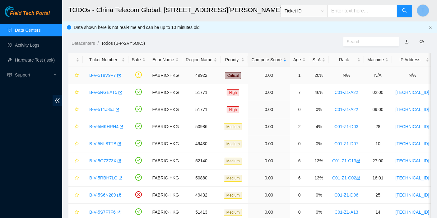
click at [110, 76] on link "B-V-5T8V9P7" at bounding box center [102, 75] width 27 height 5
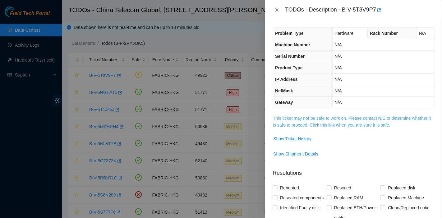
click at [339, 118] on link "This ticket may not be safe to work on. Please contact NIE to determine whether…" at bounding box center [352, 122] width 158 height 12
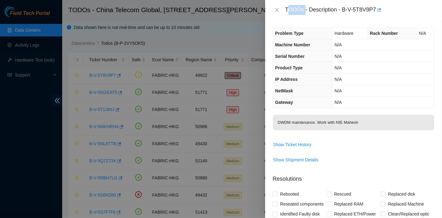
drag, startPoint x: 287, startPoint y: 9, endPoint x: 305, endPoint y: 10, distance: 18.4
click at [305, 10] on div "TODOs - Description - B-V-5T8V9P7" at bounding box center [359, 10] width 149 height 10
click at [290, 9] on div "TODOs - Description - B-V-5T8V9P7" at bounding box center [359, 10] width 149 height 10
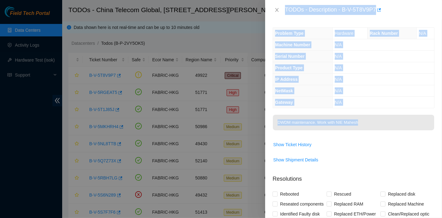
drag, startPoint x: 284, startPoint y: 8, endPoint x: 371, endPoint y: 124, distance: 145.2
click at [371, 124] on div "TODOs - Description - B-V-5T8V9P7 Problem Type Hardware Rack Number N/A Machine…" at bounding box center [353, 109] width 177 height 218
copy div "TODOs - Description - B-V-5T8V9P7 Problem Type Hardware Rack Number N/A Machine…"
click at [422, 93] on td "N/A" at bounding box center [383, 90] width 102 height 11
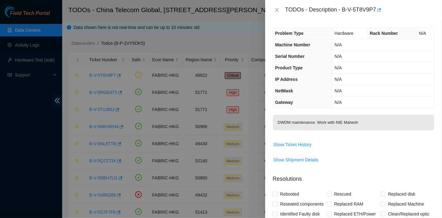
click at [367, 115] on p "DWDM maintenance. Work with NIE Mahesh" at bounding box center [353, 123] width 161 height 16
click at [24, 88] on div at bounding box center [221, 109] width 442 height 218
click at [277, 10] on icon "close" at bounding box center [276, 10] width 3 height 4
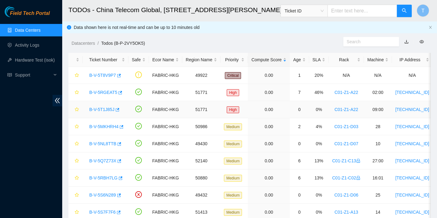
click at [103, 107] on link "B-V-5T1J85J" at bounding box center [101, 109] width 25 height 5
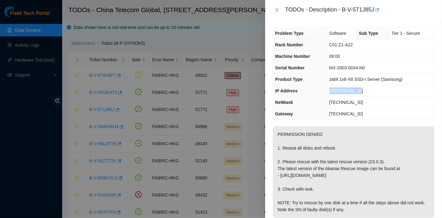
drag, startPoint x: 359, startPoint y: 91, endPoint x: 315, endPoint y: 91, distance: 43.8
click at [315, 91] on tr "IP Address 23.222.77.148" at bounding box center [353, 90] width 161 height 11
drag, startPoint x: 335, startPoint y: 181, endPoint x: 321, endPoint y: 209, distance: 31.3
click at [335, 181] on p "PERMISSION DENIED 1. Reseat all disks and reboot. 2. Please rescue with the lat…" at bounding box center [353, 171] width 161 height 91
click at [56, 56] on div at bounding box center [221, 109] width 442 height 218
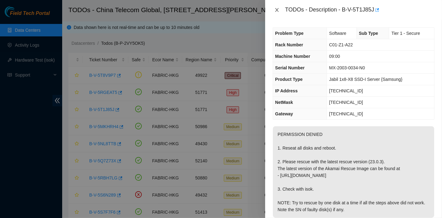
drag, startPoint x: 273, startPoint y: 5, endPoint x: 275, endPoint y: 9, distance: 5.1
click at [273, 5] on div "TODOs - Description - B-V-5T1J85J" at bounding box center [353, 10] width 177 height 20
click at [275, 10] on icon "close" at bounding box center [276, 9] width 5 height 5
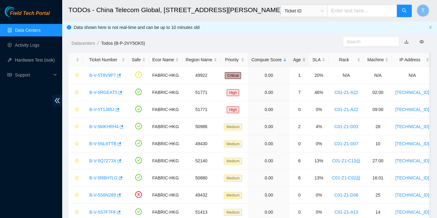
click at [296, 59] on div "Age" at bounding box center [299, 59] width 12 height 7
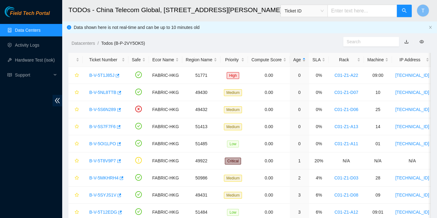
click at [296, 59] on div "Age" at bounding box center [299, 59] width 12 height 7
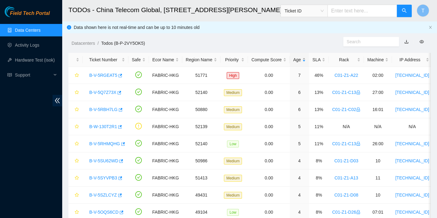
click at [294, 58] on div "Age" at bounding box center [299, 59] width 12 height 7
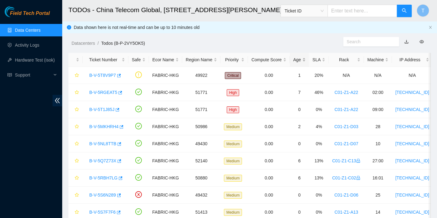
click at [294, 58] on div "Age" at bounding box center [299, 59] width 12 height 7
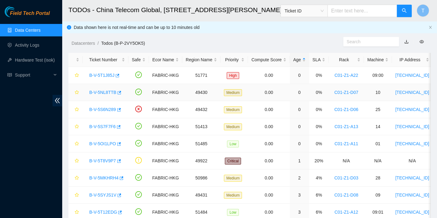
click at [102, 91] on link "B-V-5NL8TTB" at bounding box center [102, 92] width 27 height 5
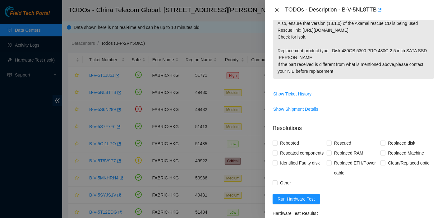
click at [276, 11] on icon "close" at bounding box center [276, 10] width 3 height 4
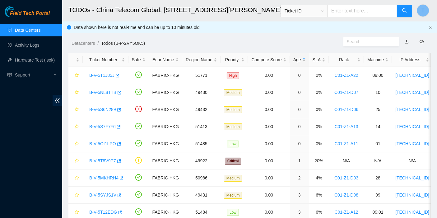
scroll to position [193, 0]
click at [38, 30] on link "Data Centers" at bounding box center [27, 30] width 25 height 5
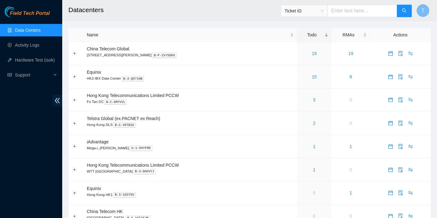
click at [427, 9] on button "T" at bounding box center [422, 10] width 12 height 12
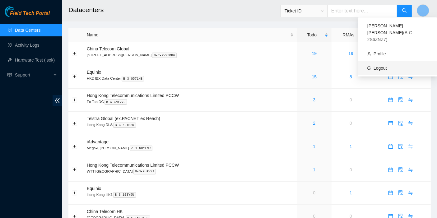
click at [380, 66] on link "Logout" at bounding box center [379, 68] width 13 height 5
